Goal: Information Seeking & Learning: Learn about a topic

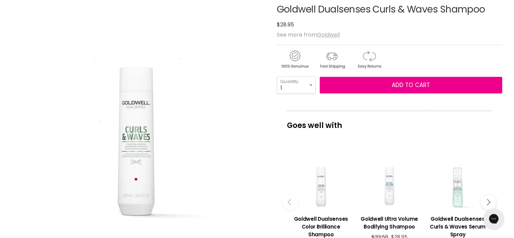
click at [321, 34] on u "Goldwell" at bounding box center [328, 35] width 23 height 8
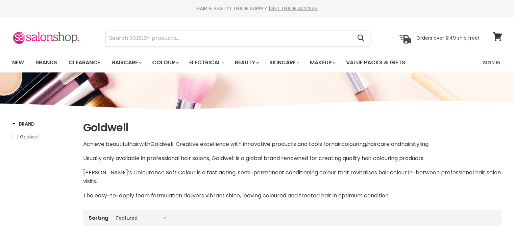
select select "manual"
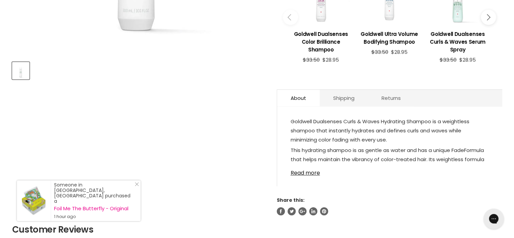
scroll to position [318, 0]
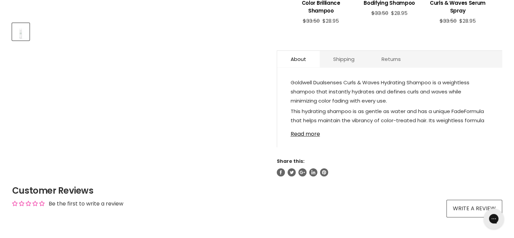
drag, startPoint x: 297, startPoint y: 132, endPoint x: 399, endPoint y: 131, distance: 101.7
click at [297, 132] on link "Read more" at bounding box center [390, 132] width 198 height 10
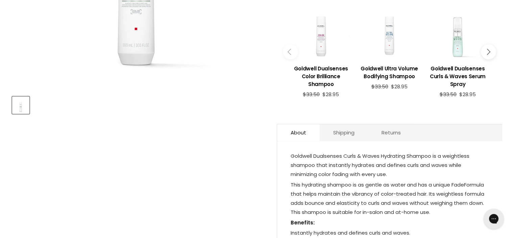
scroll to position [356, 0]
